Goal: Find specific page/section: Find specific page/section

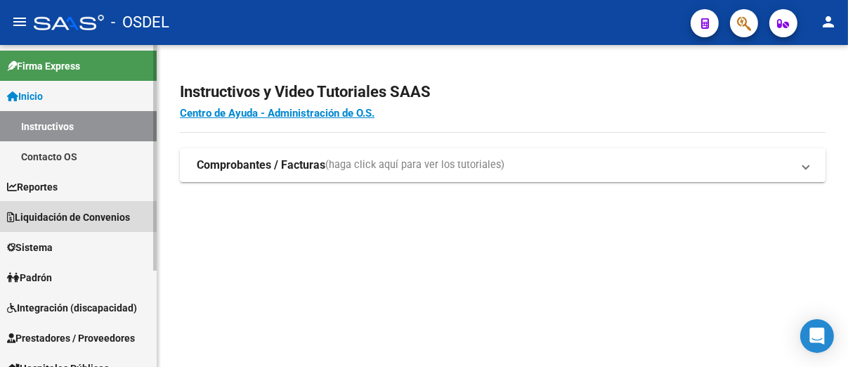
click at [58, 214] on span "Liquidación de Convenios" at bounding box center [68, 216] width 123 height 15
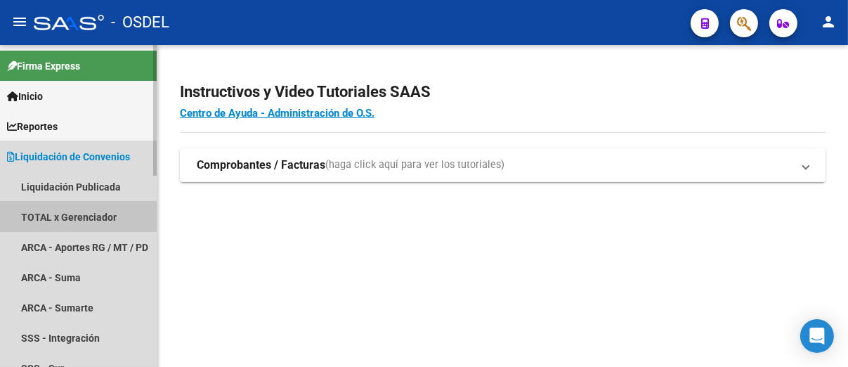
click at [58, 214] on link "TOTAL x Gerenciador" at bounding box center [78, 217] width 157 height 30
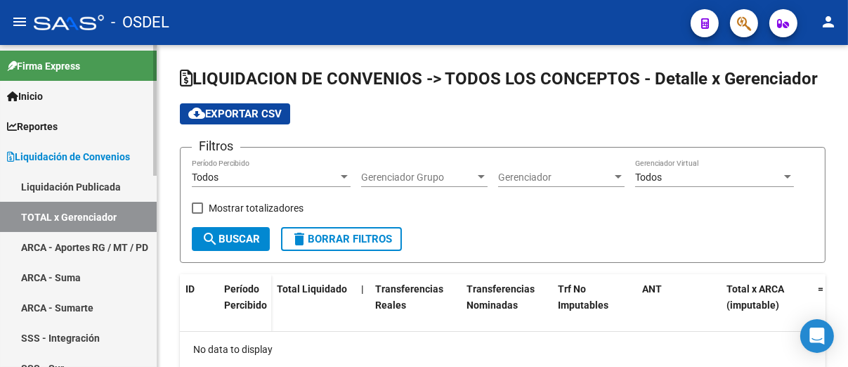
checkbox input "true"
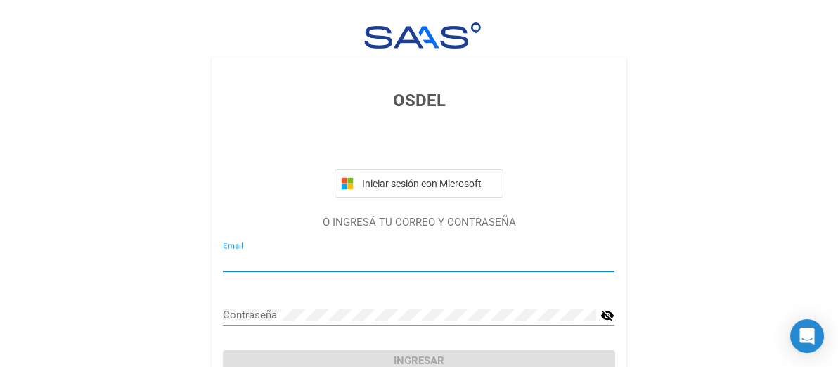
type input "[EMAIL_ADDRESS][DOMAIN_NAME]"
